Goal: Communication & Community: Answer question/provide support

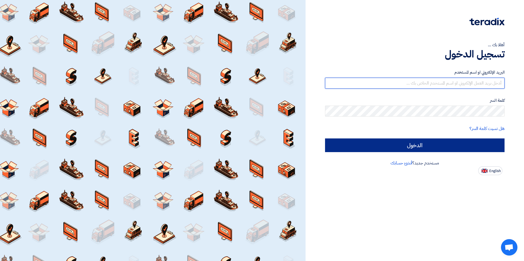
type input "o-almahdi@fbs-ksa.com"
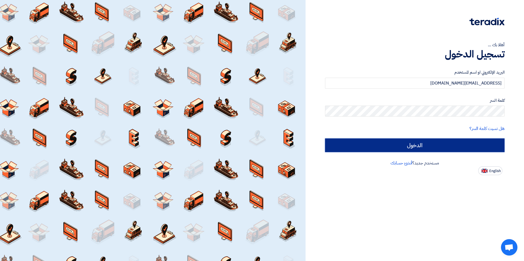
click at [443, 145] on input "الدخول" at bounding box center [414, 146] width 179 height 14
type input "Sign in"
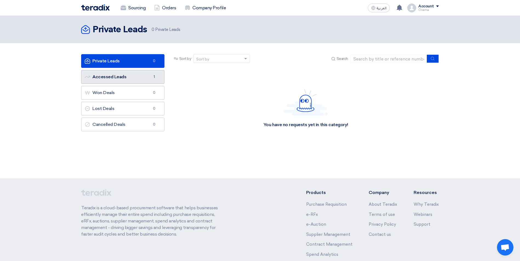
click at [121, 74] on link "Accessed Leads Accessed Leads 1" at bounding box center [122, 77] width 83 height 14
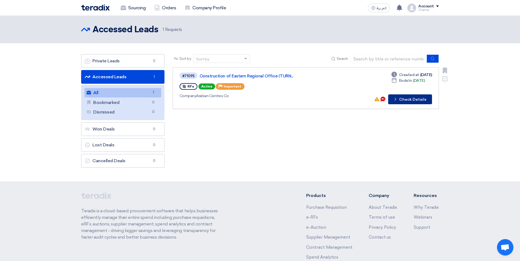
click at [409, 99] on button "Check details Check Details" at bounding box center [410, 100] width 44 height 10
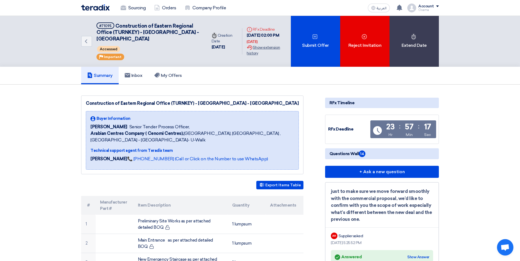
click at [264, 47] on div "Extension History Show extension history" at bounding box center [267, 51] width 40 height 12
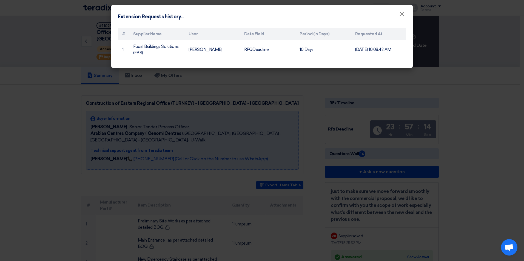
click at [503, 86] on modal-container "Extension Requests history... × # Supplier Name User Date Field Period (in Days…" at bounding box center [262, 130] width 524 height 261
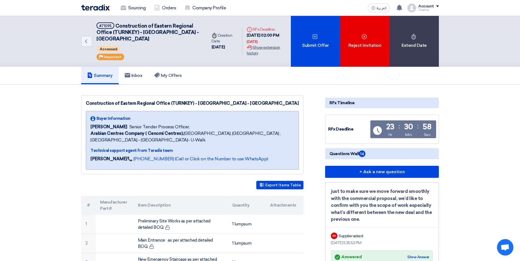
click at [259, 49] on div "Extension History Show extension history" at bounding box center [267, 51] width 40 height 12
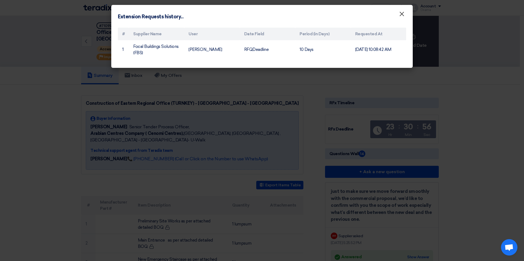
click at [401, 15] on span "×" at bounding box center [401, 15] width 5 height 11
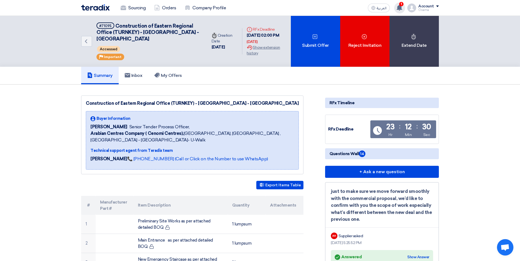
click at [402, 7] on icon at bounding box center [399, 8] width 6 height 6
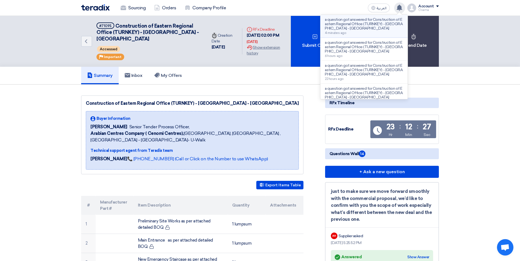
click at [383, 29] on p "a question got answered for Construction of Eastern Regional Office (TURNKEY) -…" at bounding box center [364, 24] width 78 height 13
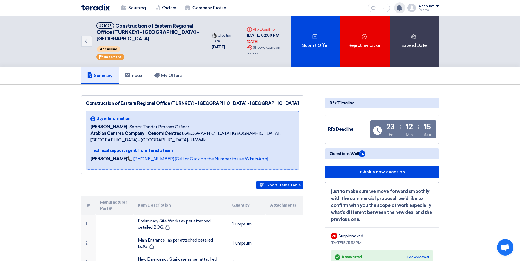
click at [399, 5] on icon at bounding box center [399, 8] width 6 height 6
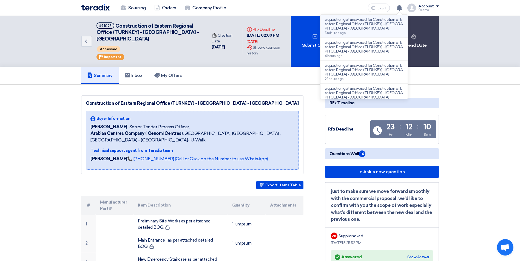
click at [388, 30] on div "a question got answered for Construction of Eastern Regional Office (TURNKEY) -…" at bounding box center [364, 26] width 78 height 17
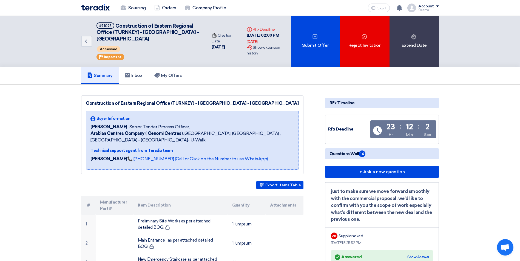
click at [258, 49] on div "Extension History Show extension history" at bounding box center [267, 51] width 40 height 12
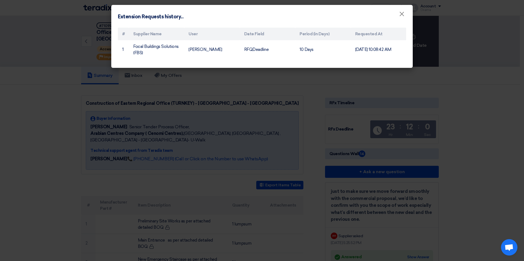
click at [494, 91] on modal-container "Extension Requests history... × # Supplier Name User Date Field Period (in Days…" at bounding box center [262, 130] width 524 height 261
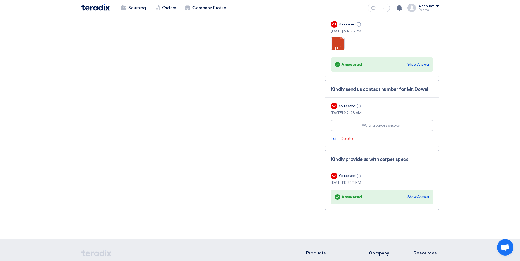
scroll to position [1198, 0]
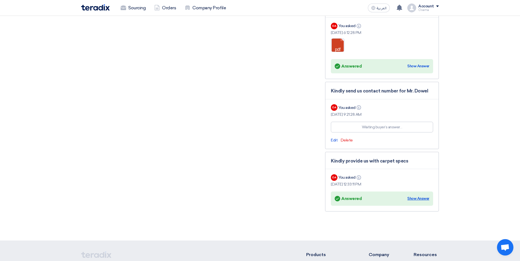
click at [423, 196] on div "Show Answer" at bounding box center [418, 198] width 22 height 5
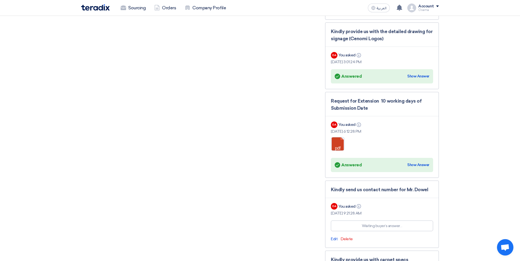
scroll to position [1088, 0]
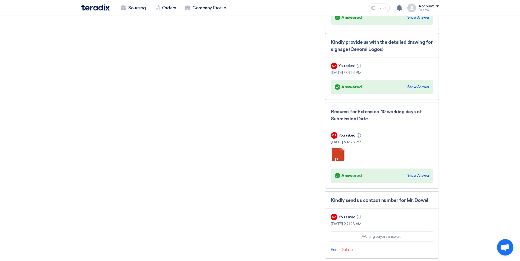
click at [421, 173] on div "Show Answer" at bounding box center [418, 175] width 22 height 5
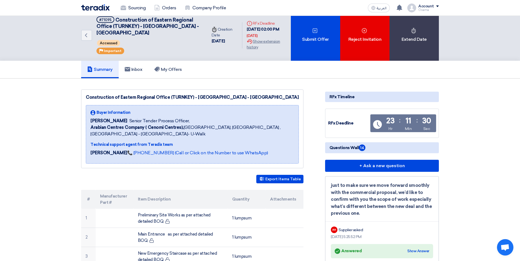
scroll to position [0, 0]
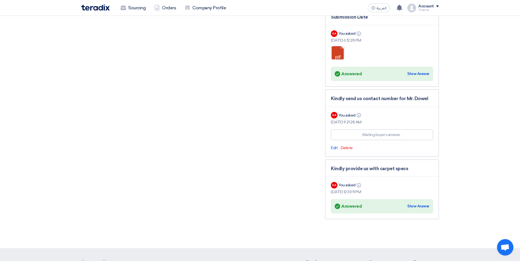
scroll to position [1157, 0]
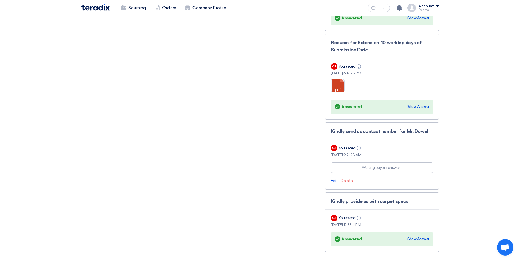
click at [419, 104] on div "Show Answer" at bounding box center [418, 106] width 22 height 5
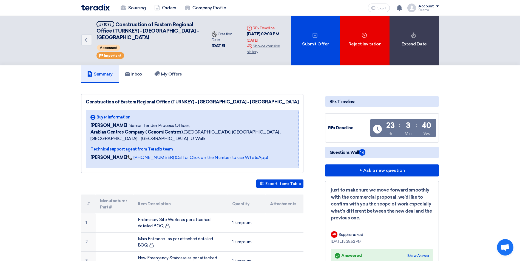
scroll to position [0, 0]
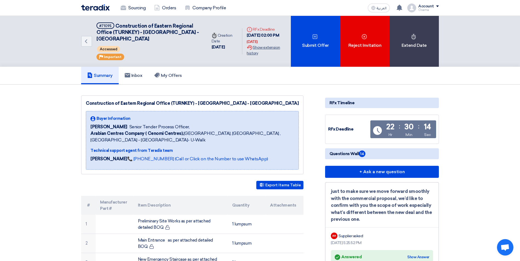
click at [257, 49] on div "Extension History Show extension history" at bounding box center [267, 51] width 40 height 12
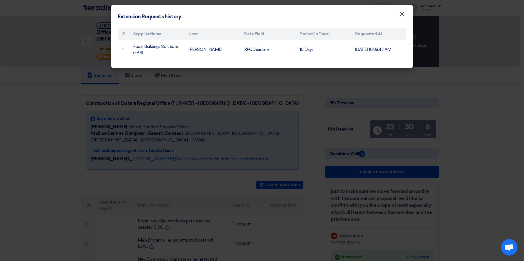
click at [403, 16] on span "×" at bounding box center [401, 15] width 5 height 11
